Goal: Task Accomplishment & Management: Complete application form

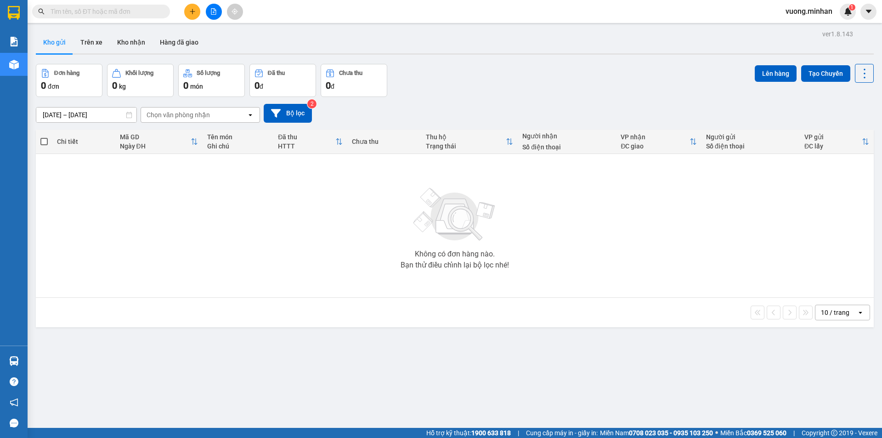
click at [190, 13] on icon "plus" at bounding box center [192, 11] width 6 height 6
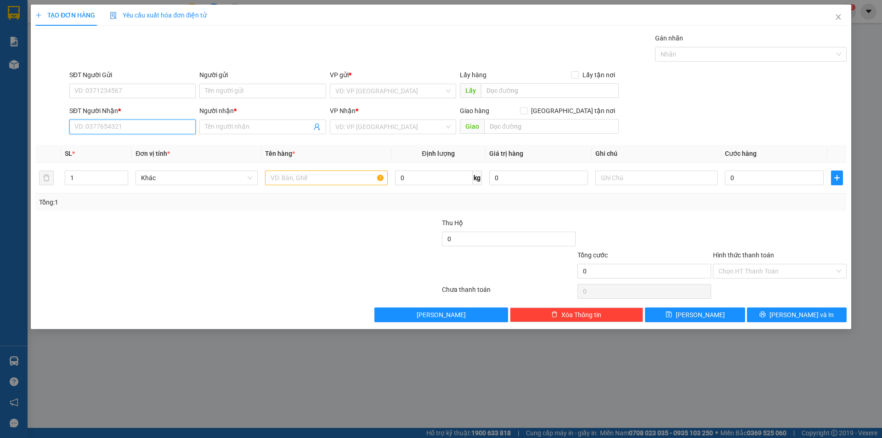
click at [140, 130] on input "SĐT Người Nhận *" at bounding box center [132, 127] width 126 height 15
type input "0974683878"
click at [138, 140] on div "0974683878 - tú" at bounding box center [132, 145] width 115 height 10
type input "tú"
checkbox input "true"
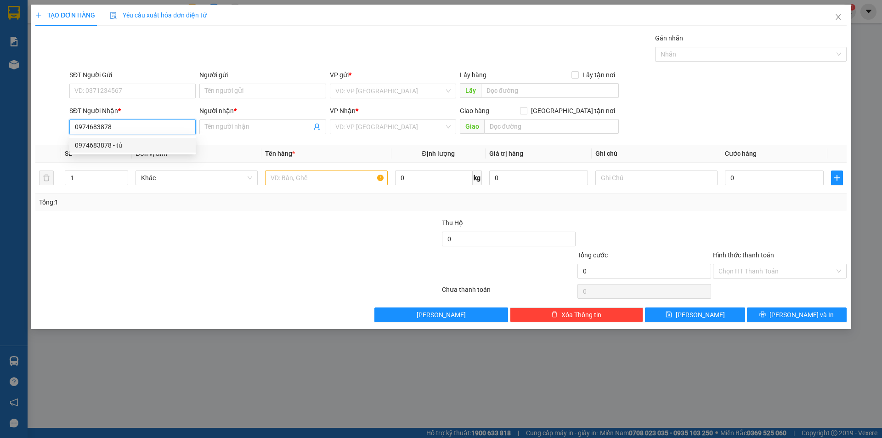
type input "TT"
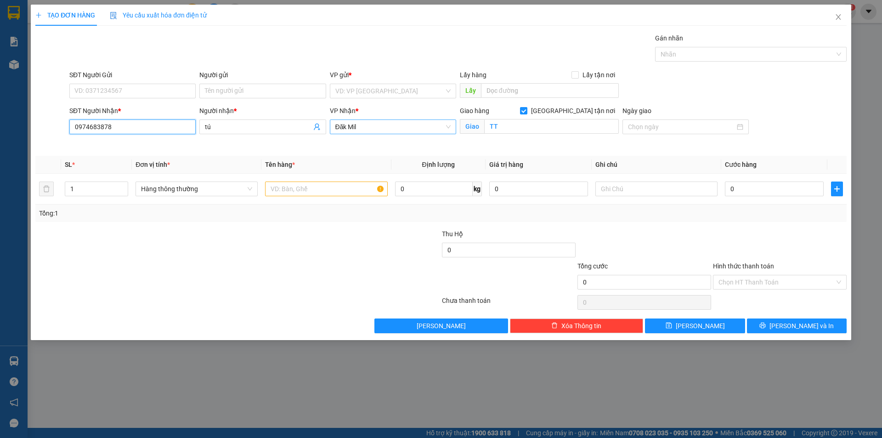
click at [415, 125] on span "Đăk Mil" at bounding box center [393, 127] width 115 height 14
type input "0974683878"
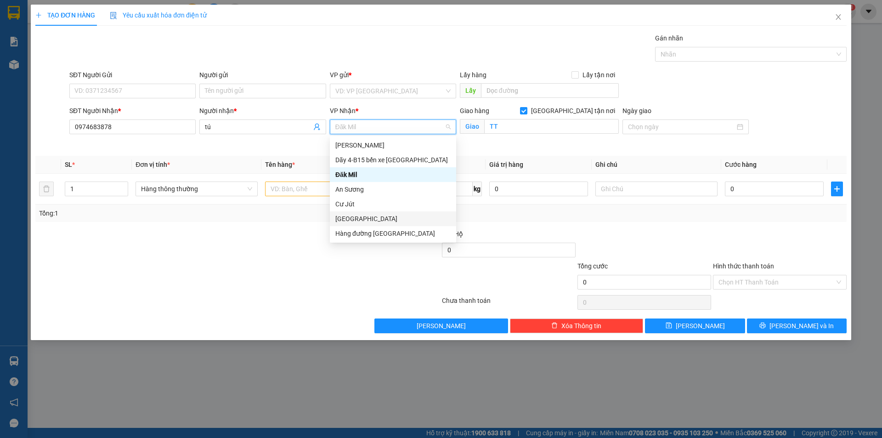
click at [402, 215] on div "[GEOGRAPHIC_DATA]" at bounding box center [393, 219] width 115 height 10
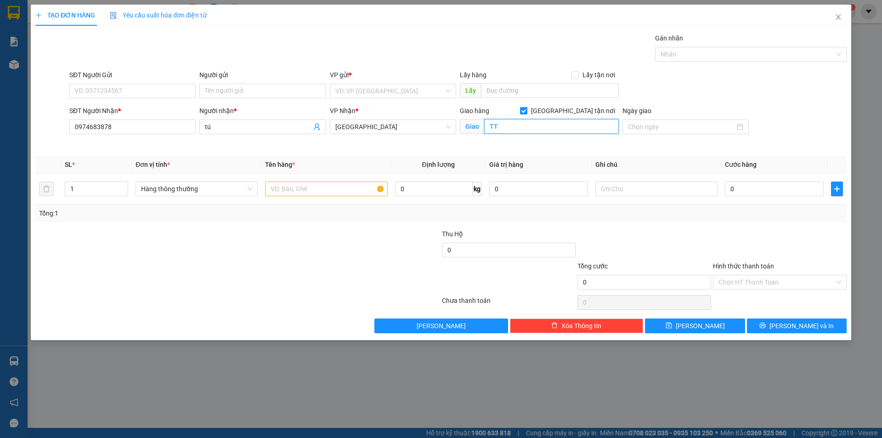
click at [512, 127] on input "TT" at bounding box center [551, 126] width 135 height 15
type input "THUẬN AN"
click at [354, 190] on input "text" at bounding box center [326, 189] width 122 height 15
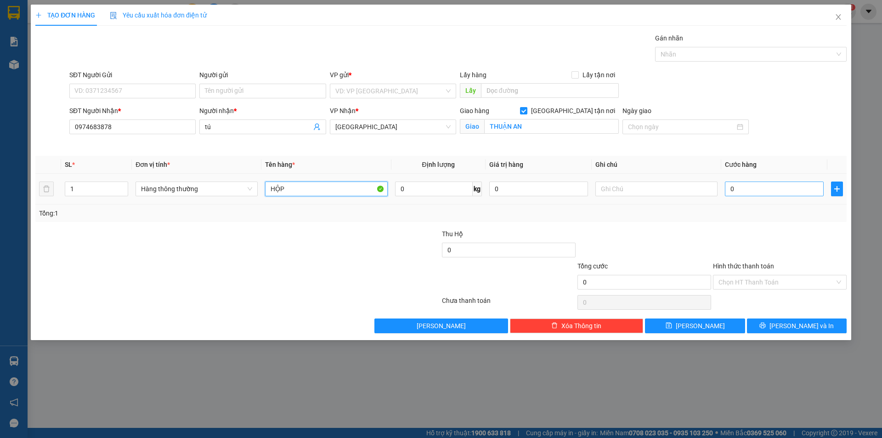
type input "HỘP"
click at [743, 189] on input "0" at bounding box center [774, 189] width 99 height 15
type input "3"
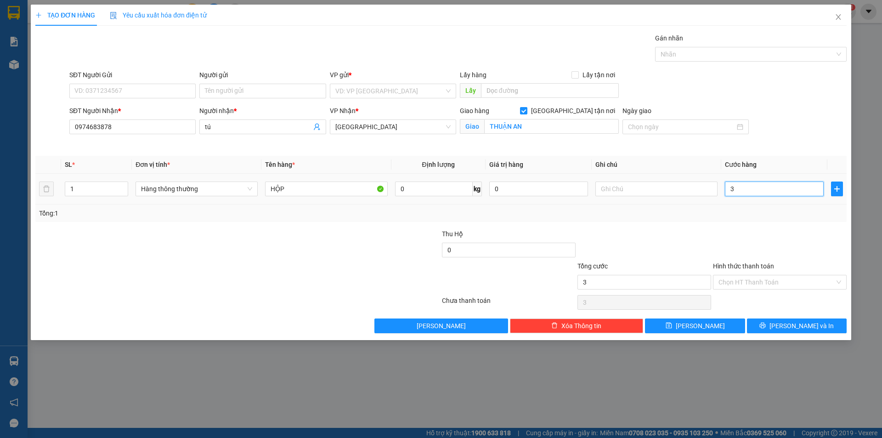
type input "30"
type input "30.000"
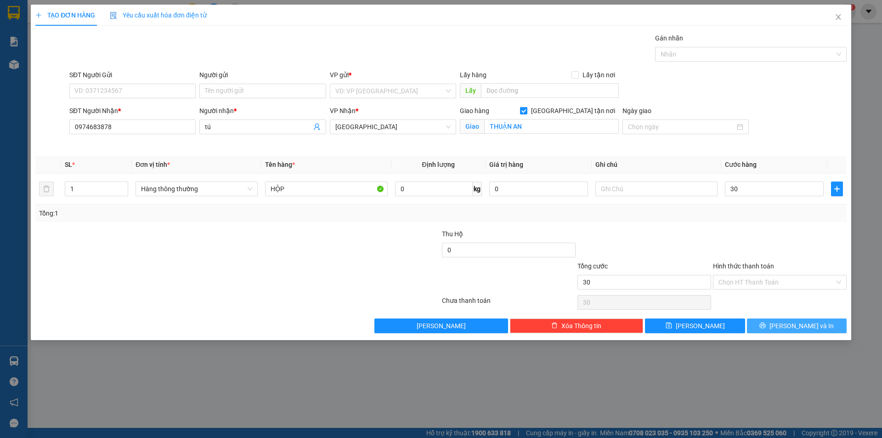
type input "30.000"
drag, startPoint x: 795, startPoint y: 324, endPoint x: 791, endPoint y: 319, distance: 5.6
click at [794, 324] on span "[PERSON_NAME] và In" at bounding box center [802, 326] width 64 height 10
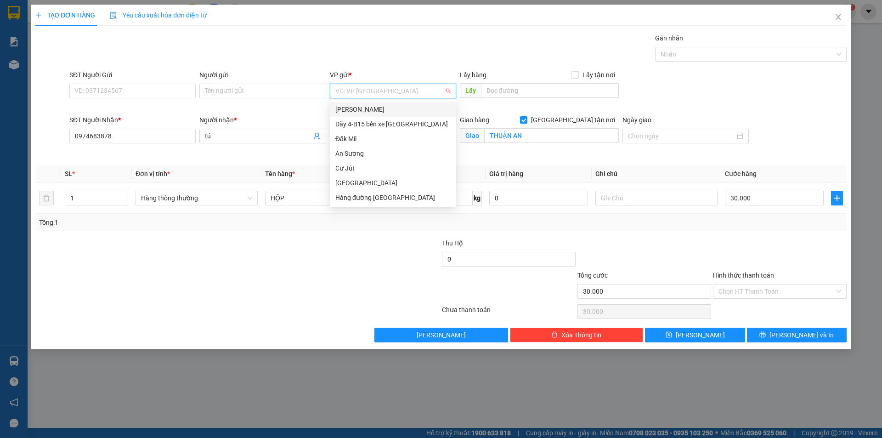
click at [433, 91] on input "search" at bounding box center [390, 91] width 109 height 14
click at [407, 122] on div "Dãy 4-B15 bến xe [GEOGRAPHIC_DATA]" at bounding box center [393, 124] width 115 height 10
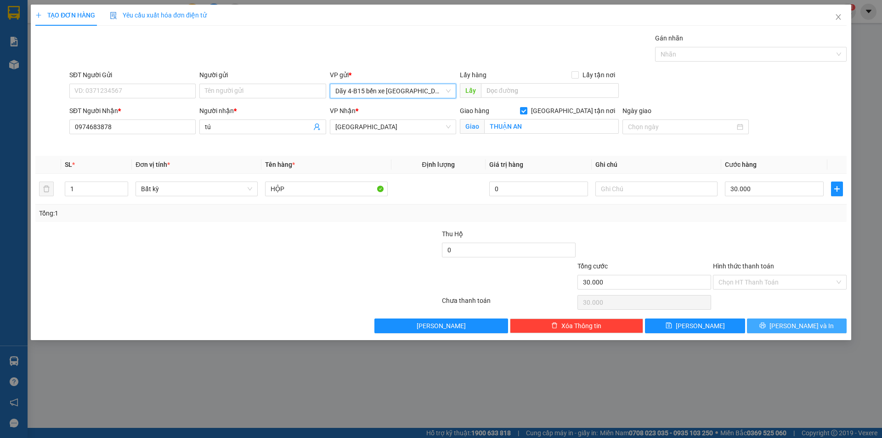
click at [794, 329] on span "[PERSON_NAME] và In" at bounding box center [802, 326] width 64 height 10
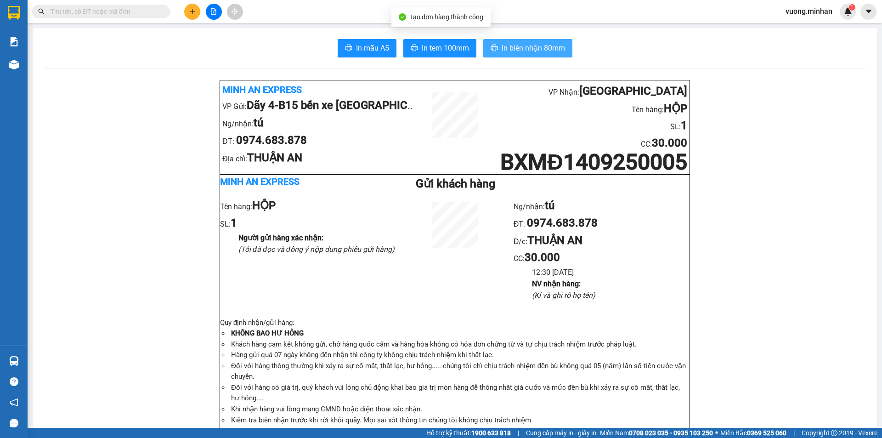
click at [536, 48] on span "In biên nhận 80mm" at bounding box center [533, 47] width 63 height 11
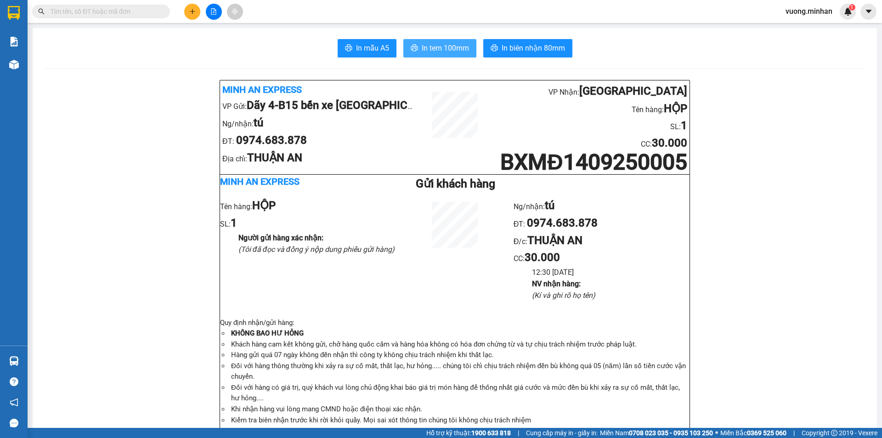
click at [464, 48] on span "In tem 100mm" at bounding box center [445, 47] width 47 height 11
click at [193, 10] on icon "plus" at bounding box center [192, 11] width 0 height 5
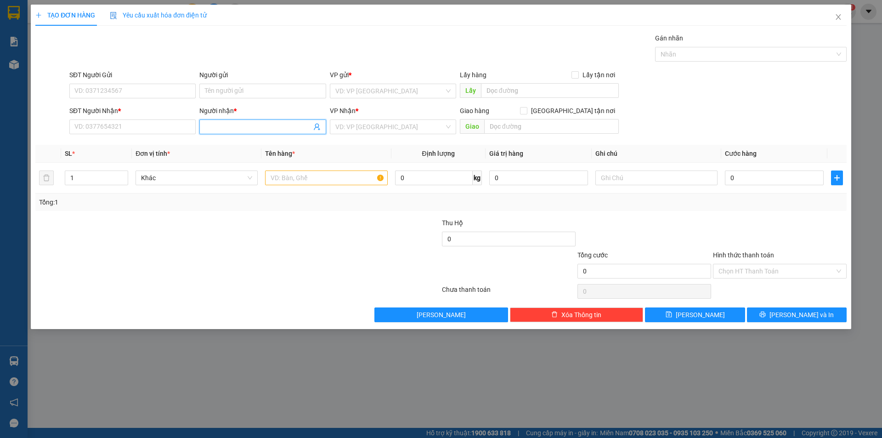
click at [232, 127] on input "Người nhận *" at bounding box center [258, 127] width 106 height 10
type input "QUÂN"
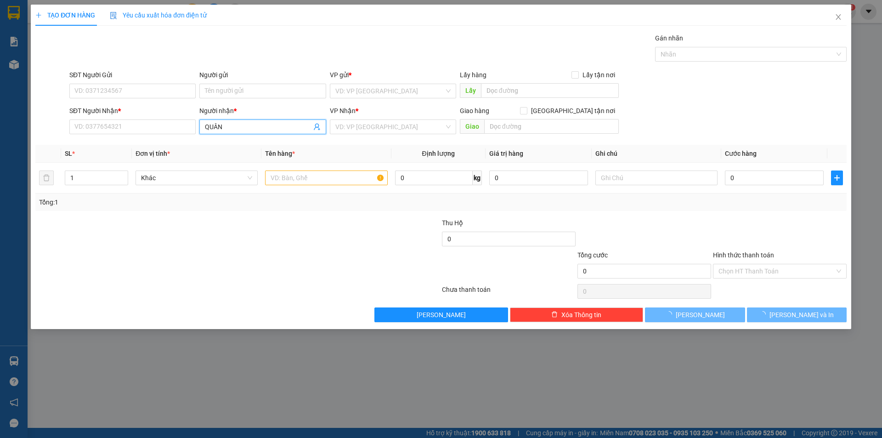
click at [243, 125] on input "QUÂN" at bounding box center [258, 127] width 106 height 10
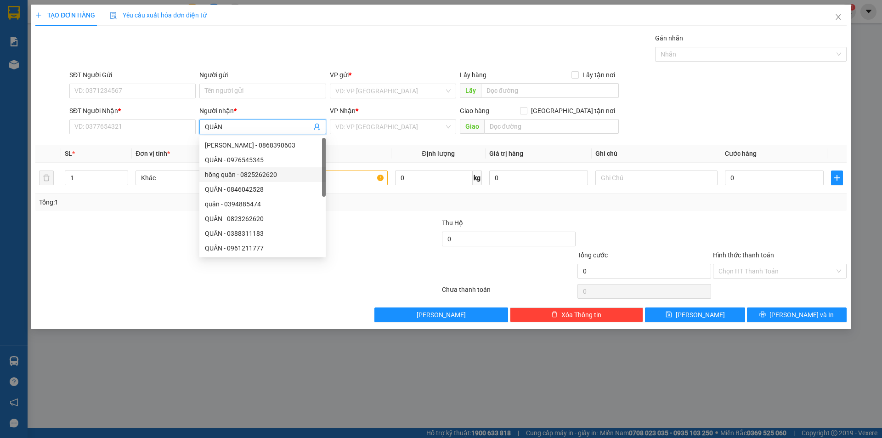
click at [259, 174] on div "hồng quân - 0825262620" at bounding box center [262, 175] width 115 height 10
type input "0825262620"
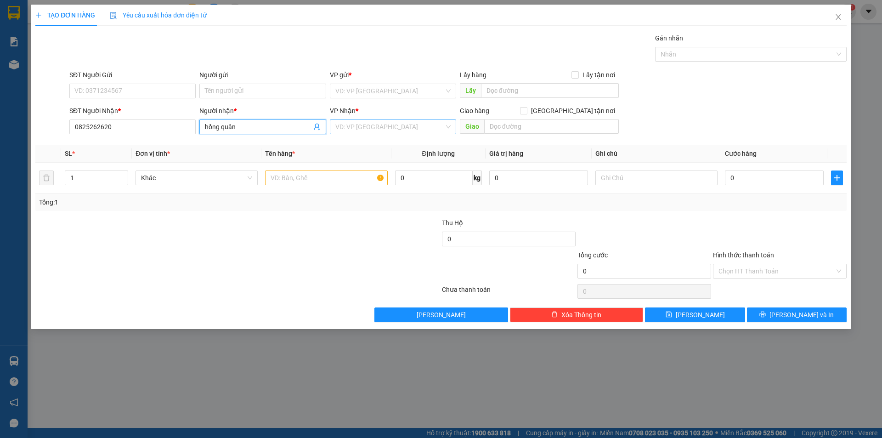
type input "hồng quân"
click at [358, 129] on input "search" at bounding box center [390, 127] width 109 height 14
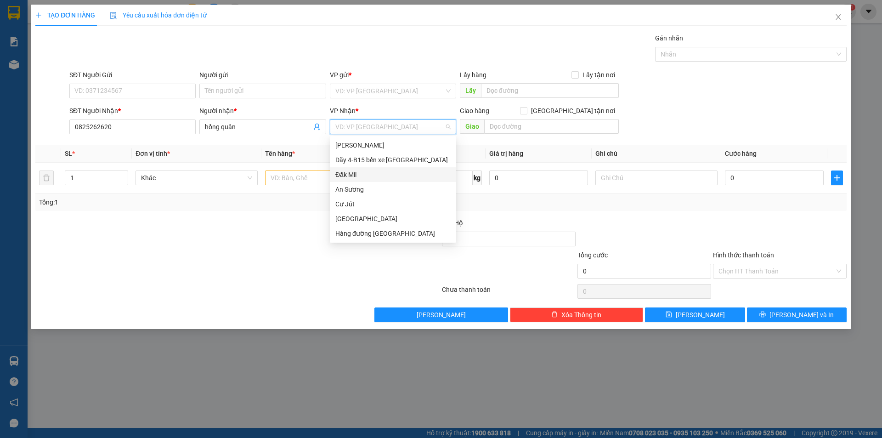
click at [364, 175] on div "Đăk Mil" at bounding box center [393, 175] width 115 height 10
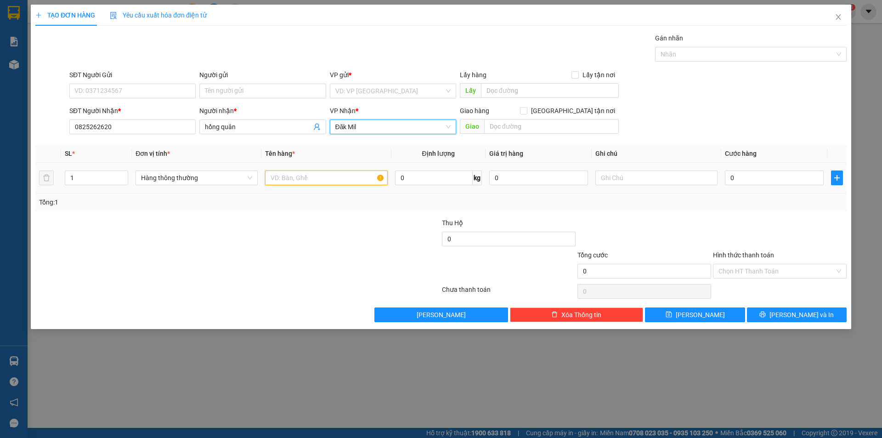
click at [311, 182] on input "text" at bounding box center [326, 178] width 122 height 15
type input "KIỆN ẢNH"
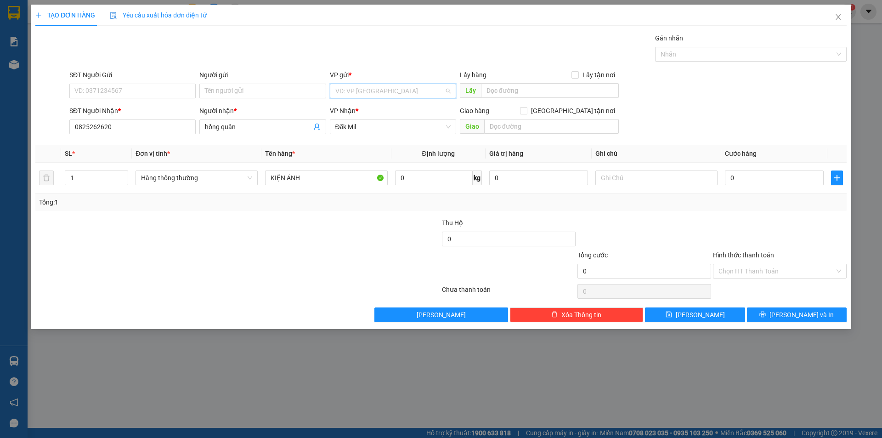
click at [436, 88] on input "search" at bounding box center [390, 91] width 109 height 14
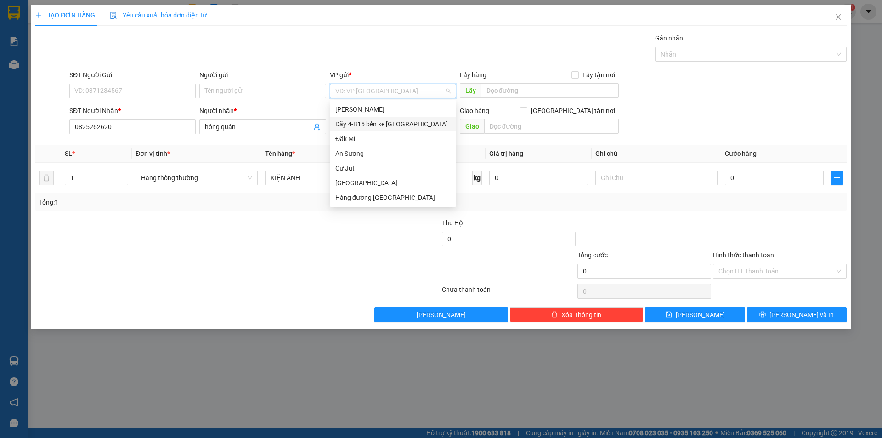
click at [376, 125] on div "Dãy 4-B15 bến xe [GEOGRAPHIC_DATA]" at bounding box center [393, 124] width 115 height 10
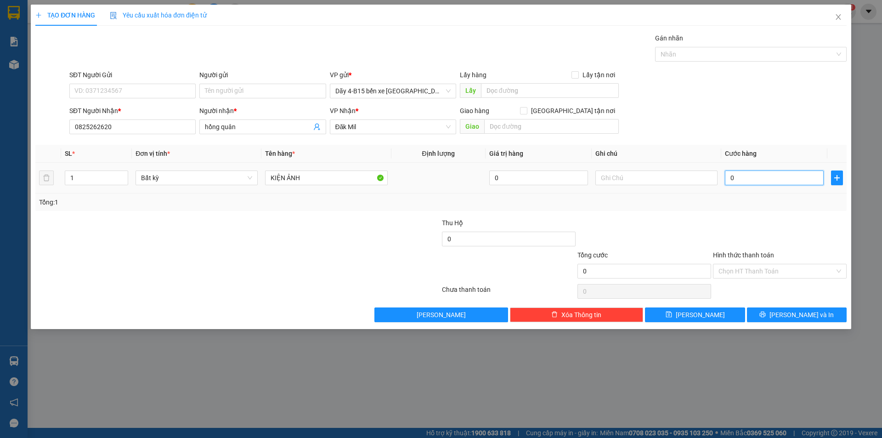
click at [756, 179] on input "0" at bounding box center [774, 178] width 99 height 15
click at [88, 176] on input "1" at bounding box center [96, 178] width 63 height 14
type input "2"
drag, startPoint x: 305, startPoint y: 175, endPoint x: 286, endPoint y: 182, distance: 20.2
click at [286, 182] on input "KIỆN ẢNH" at bounding box center [326, 178] width 122 height 15
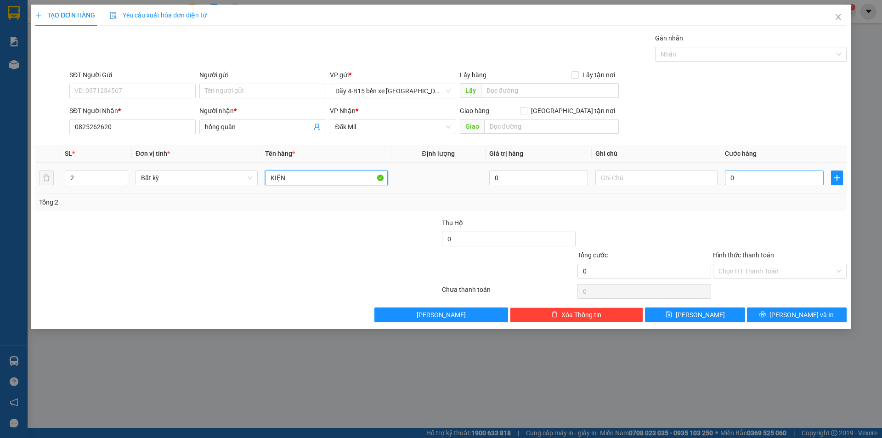
type input "KIỆN"
click at [743, 179] on input "0" at bounding box center [774, 178] width 99 height 15
type input "1"
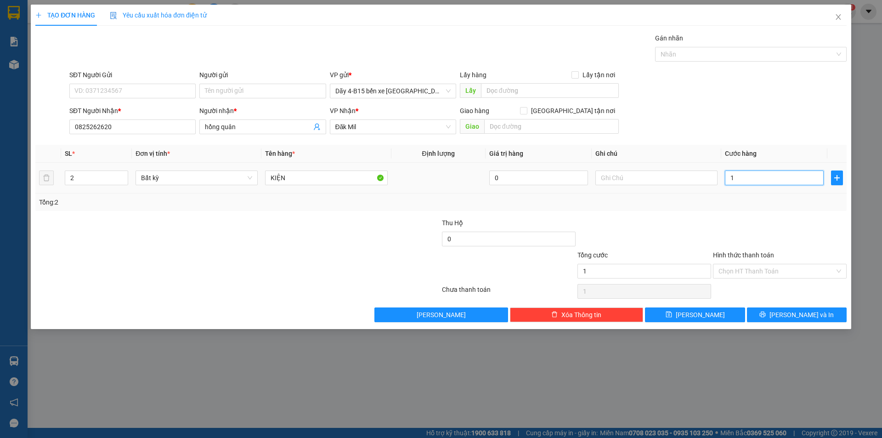
type input "12"
type input "120"
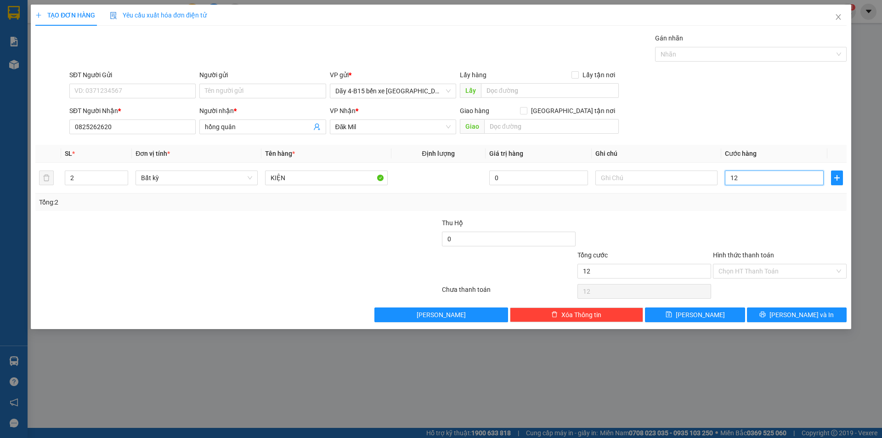
type input "120"
type input "120.000"
click at [791, 316] on span "[PERSON_NAME] và In" at bounding box center [802, 315] width 64 height 10
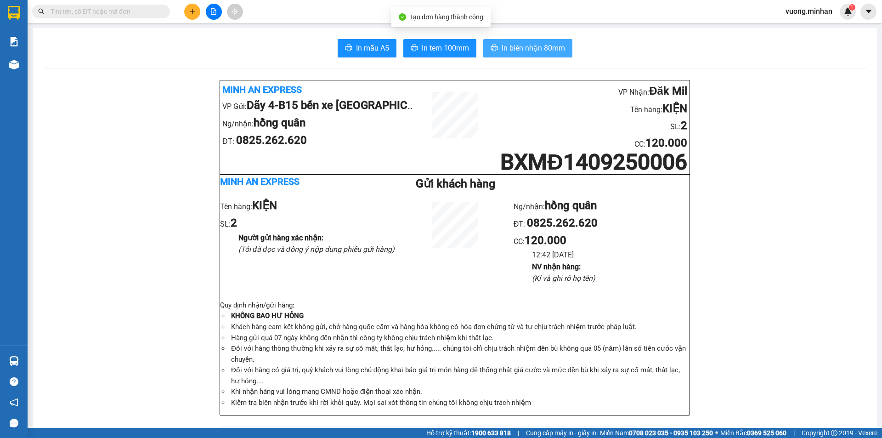
click at [535, 57] on button "In biên nhận 80mm" at bounding box center [528, 48] width 89 height 18
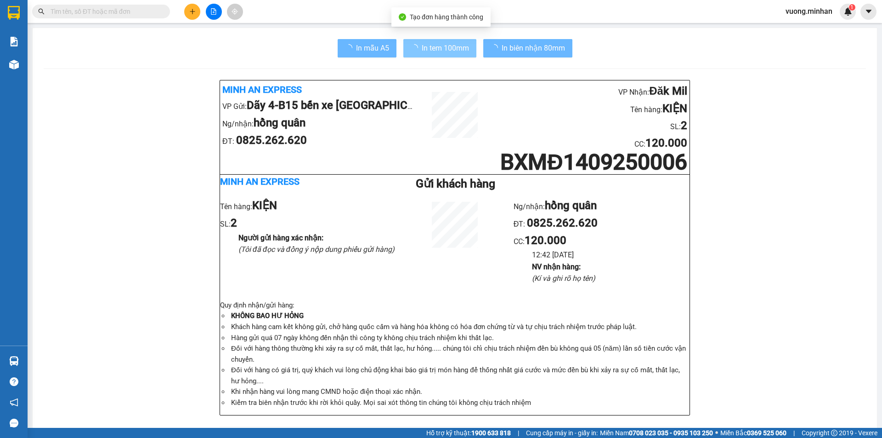
click at [468, 45] on button "In tem 100mm" at bounding box center [440, 48] width 73 height 18
